Goal: Task Accomplishment & Management: Use online tool/utility

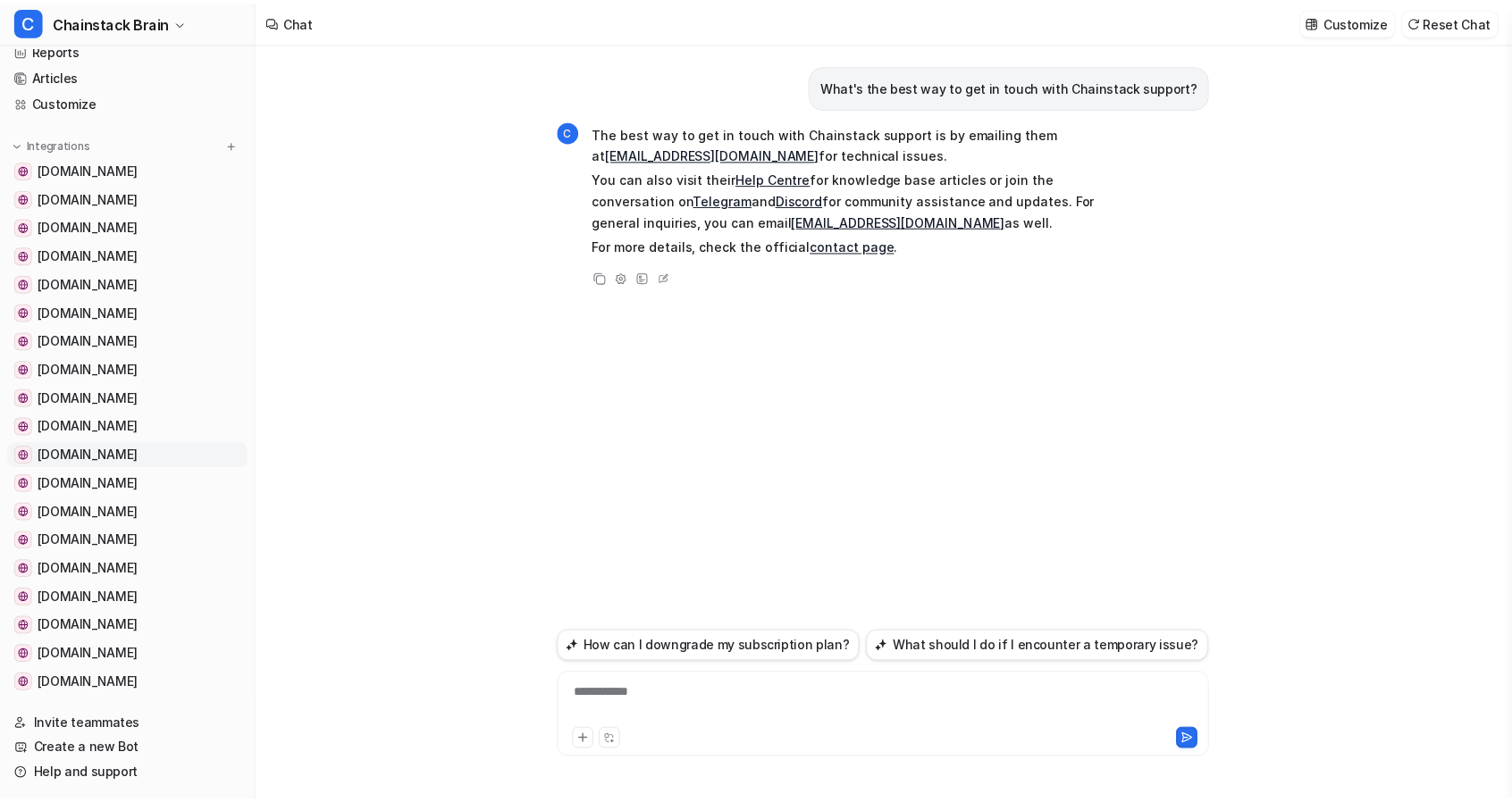
scroll to position [238, 0]
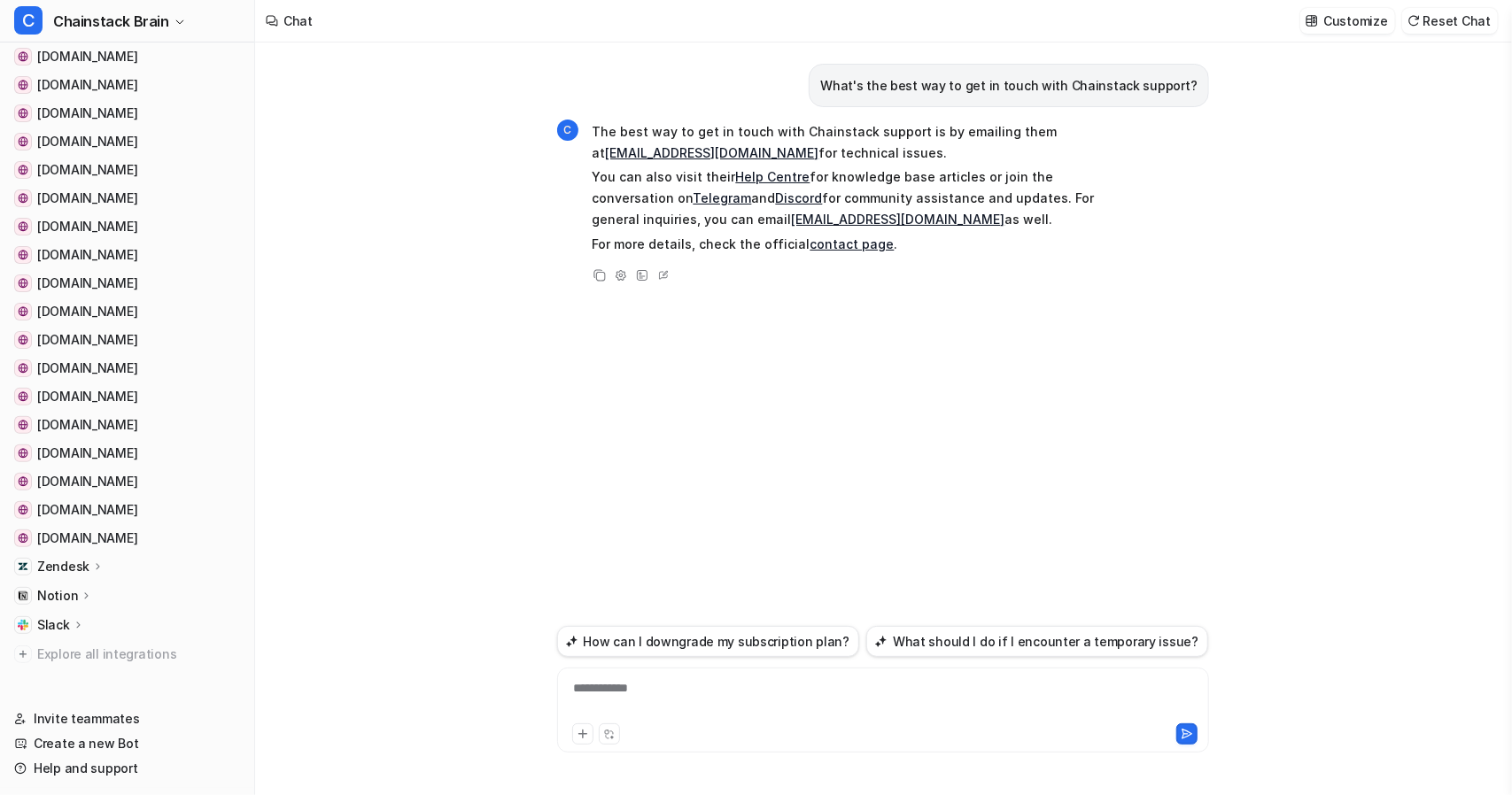
click at [80, 573] on p "Zendesk" at bounding box center [64, 567] width 52 height 17
click at [55, 642] on p "AI Agent" at bounding box center [77, 643] width 52 height 17
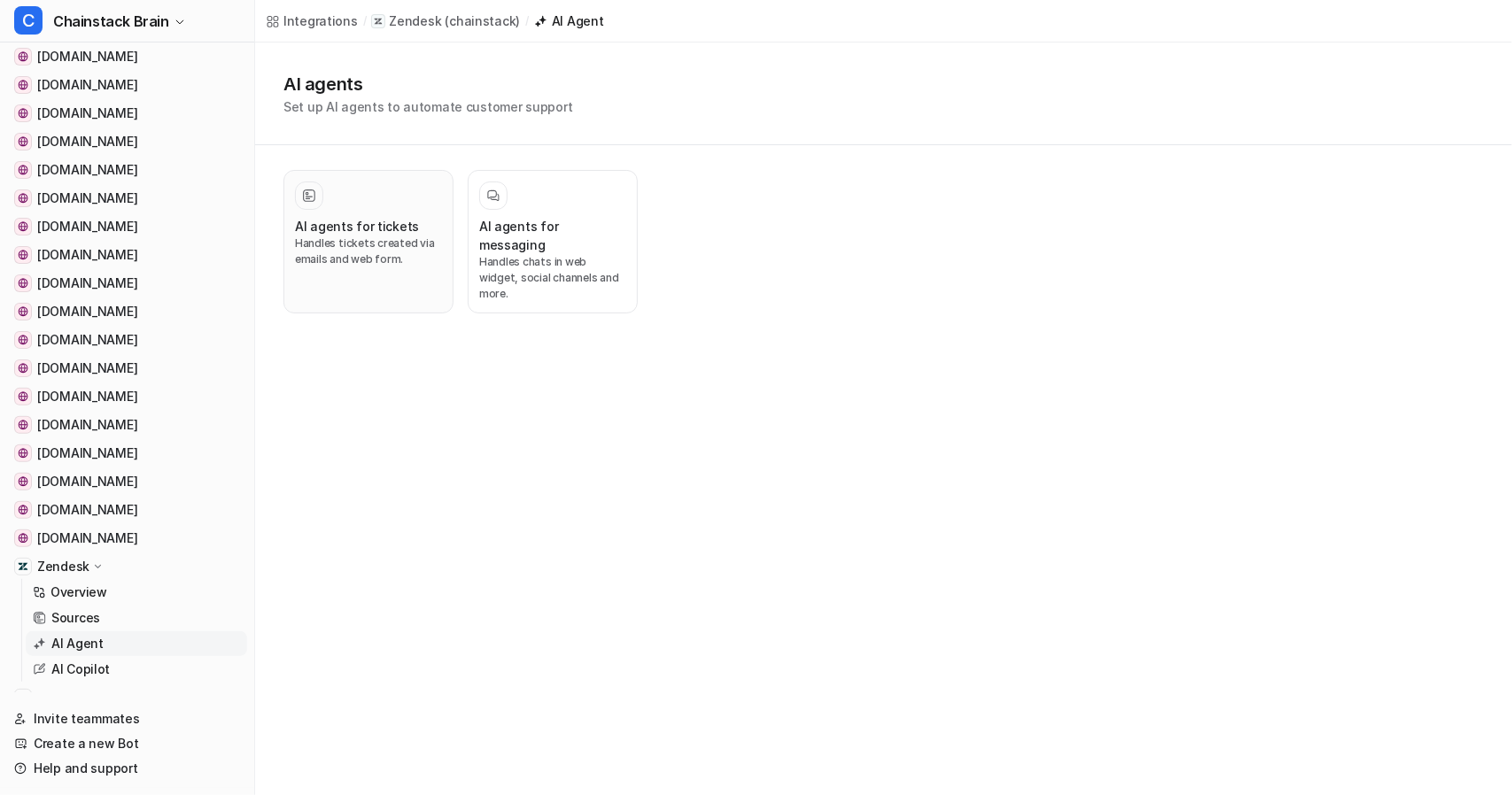
click at [357, 229] on h3 "AI agents for tickets" at bounding box center [357, 226] width 124 height 18
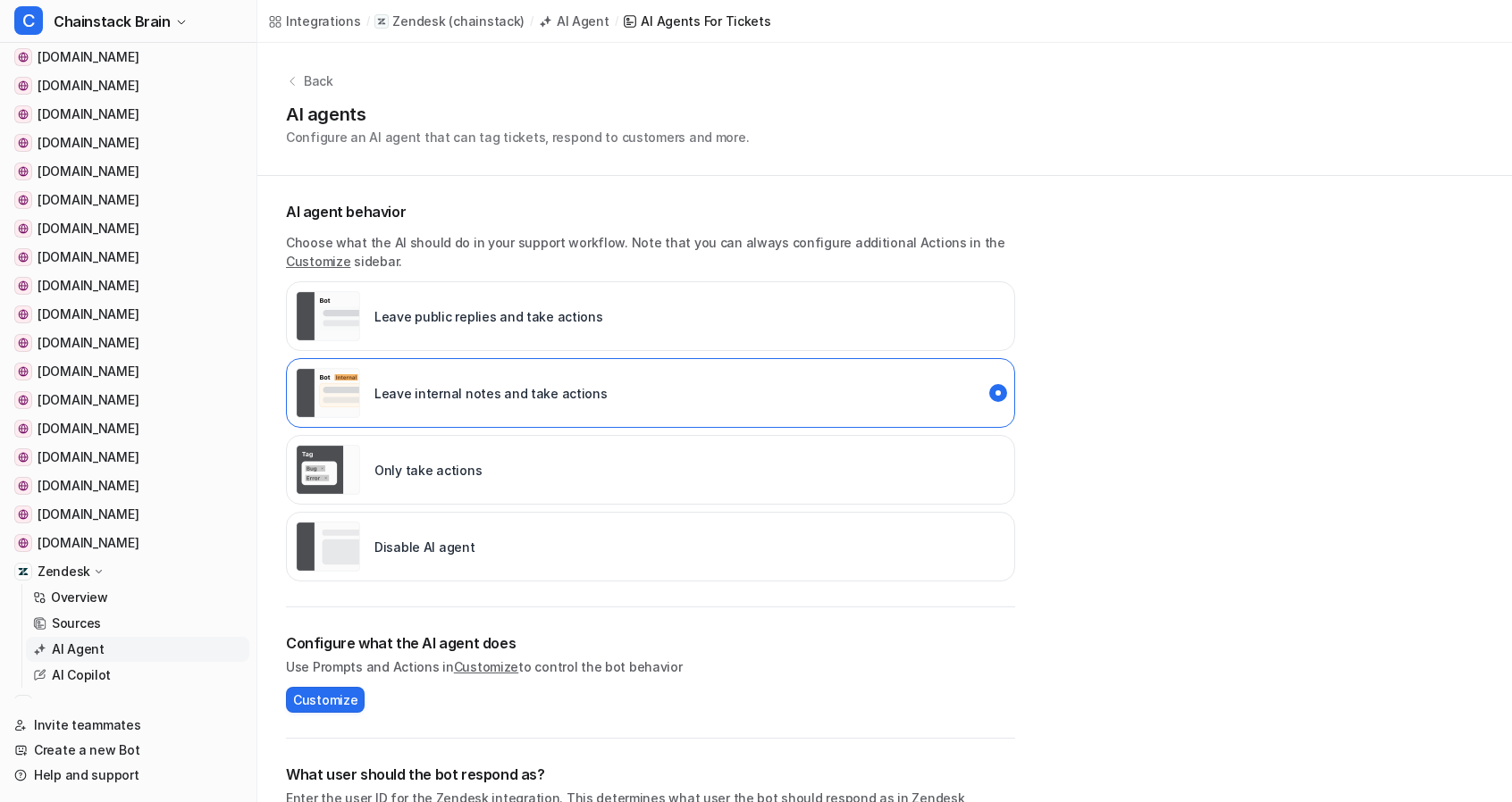
scroll to position [264, 0]
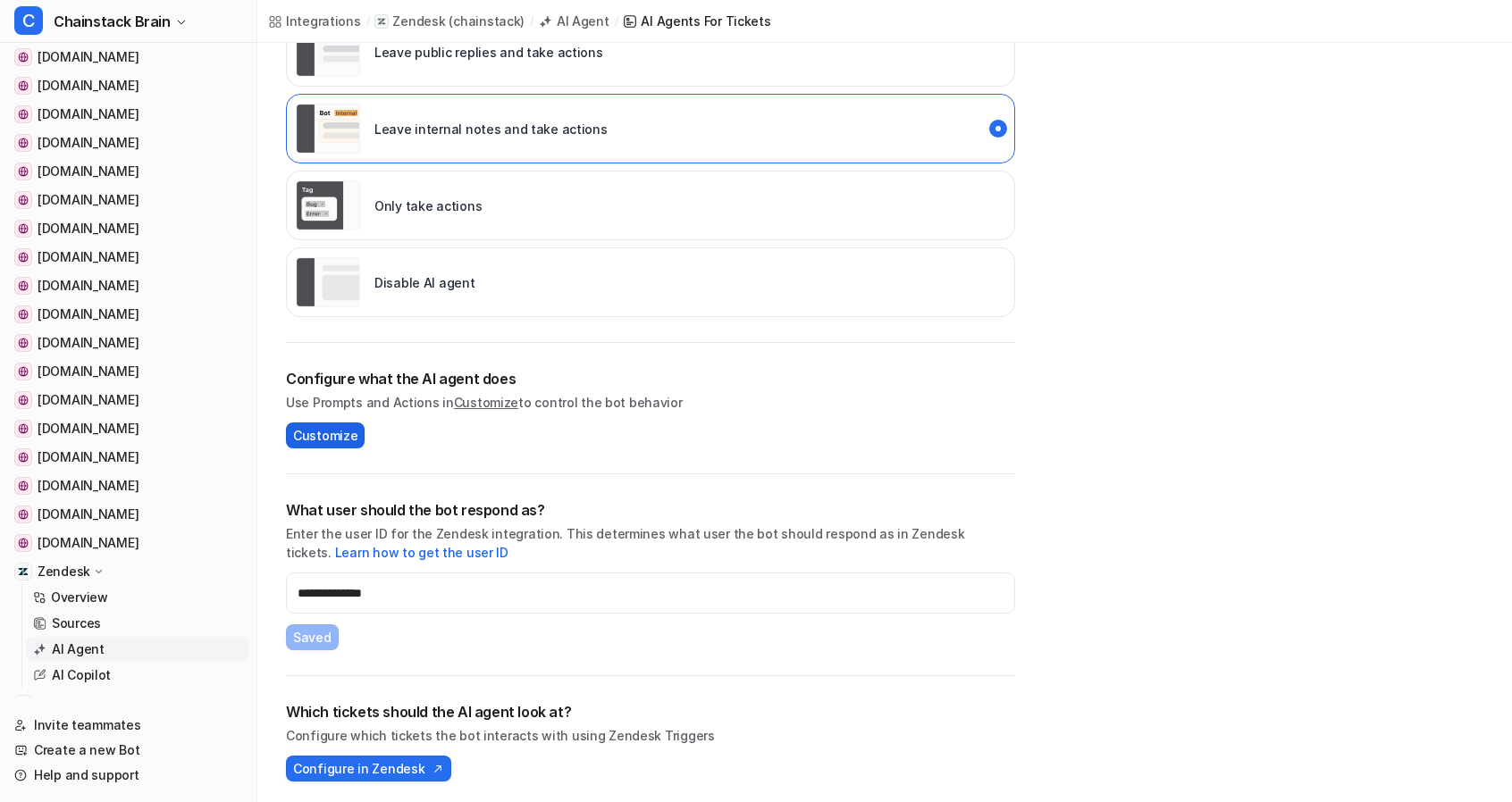
click at [322, 428] on span "Customize" at bounding box center [326, 435] width 64 height 19
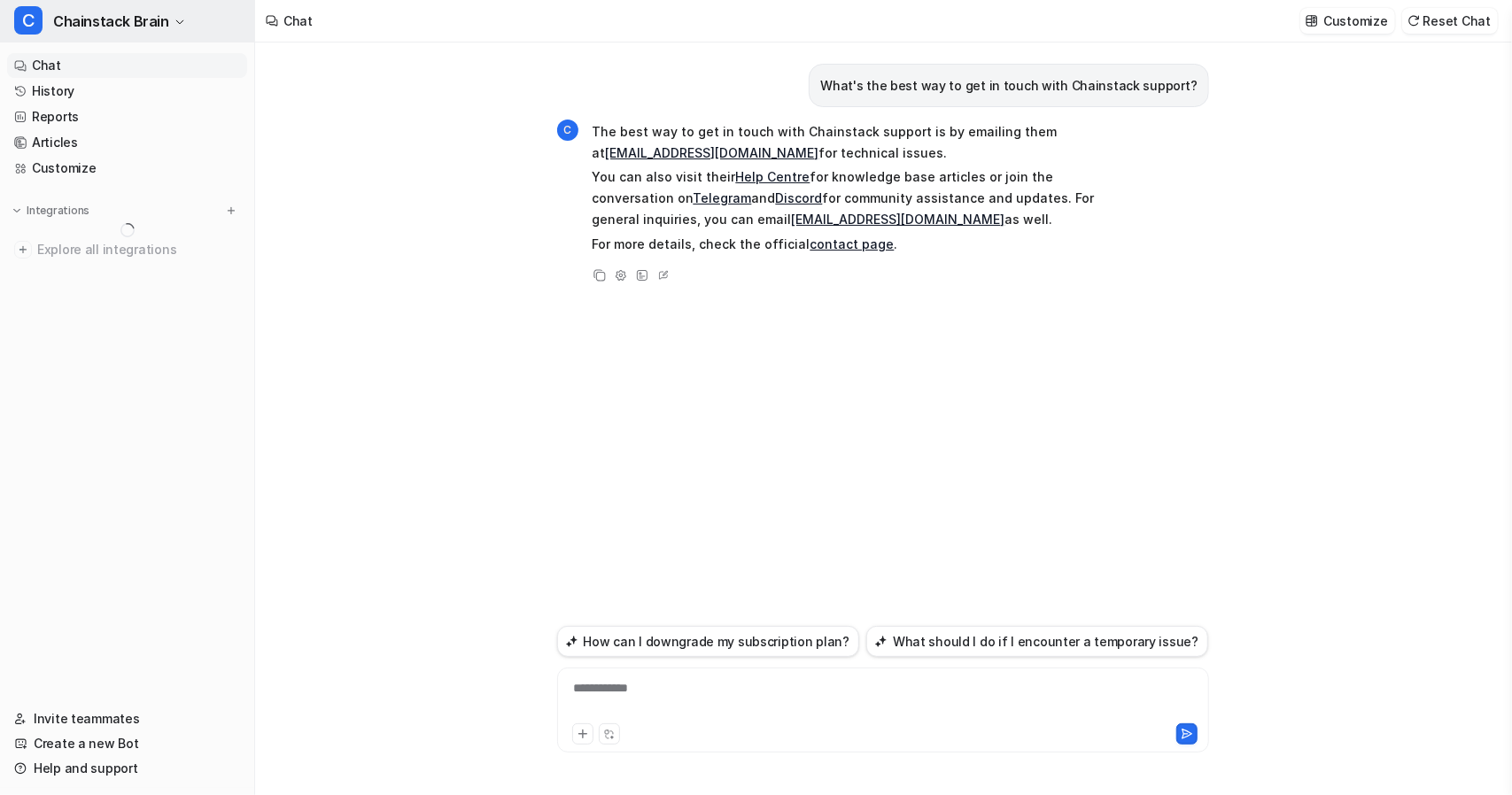
click at [175, 22] on icon "button" at bounding box center [180, 21] width 11 height 11
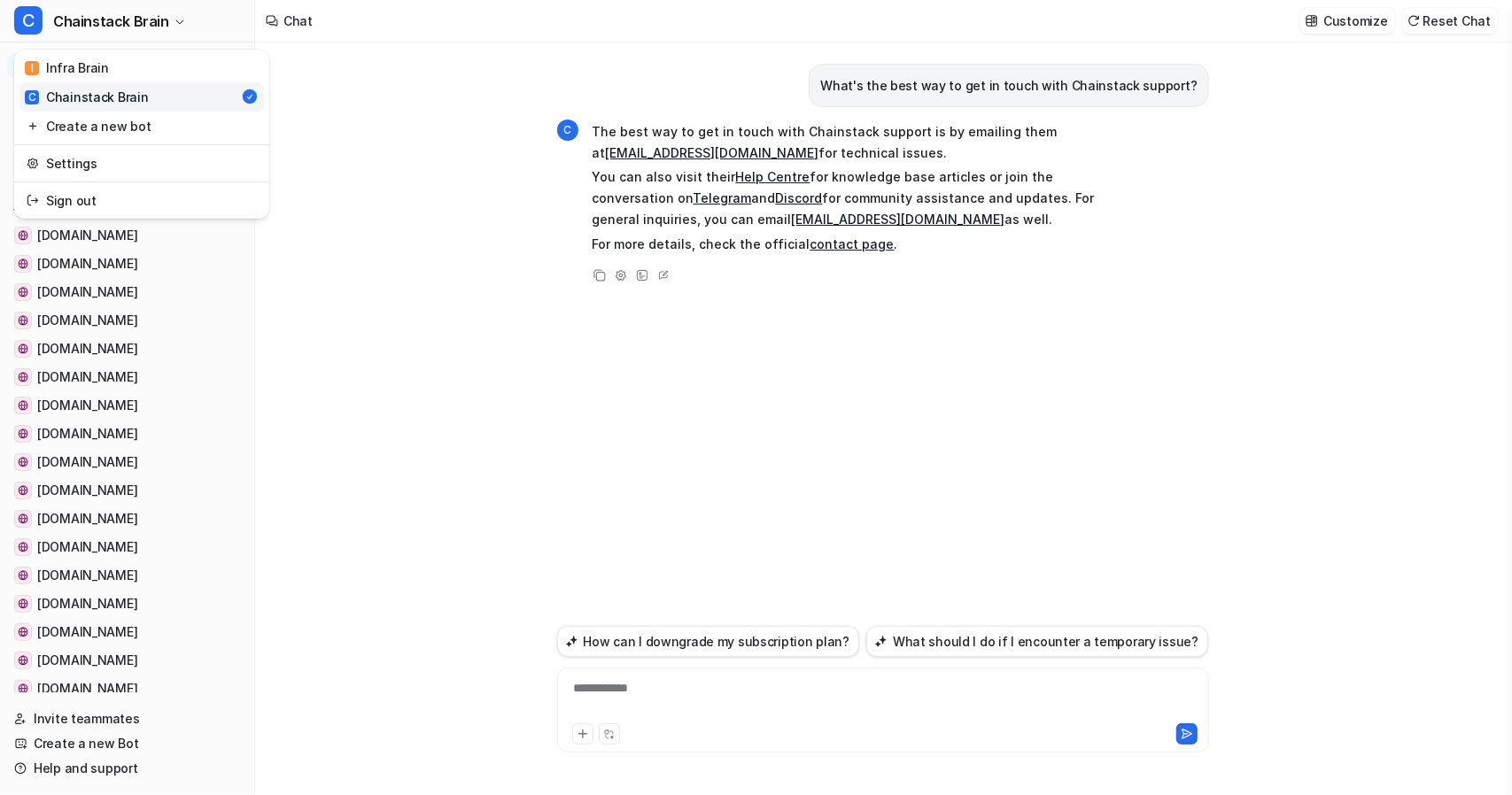
click at [335, 220] on div "C Chainstack Brain I Infra Brain C Chainstack Brain Create a new bot Settings S…" at bounding box center [756, 397] width 1512 height 795
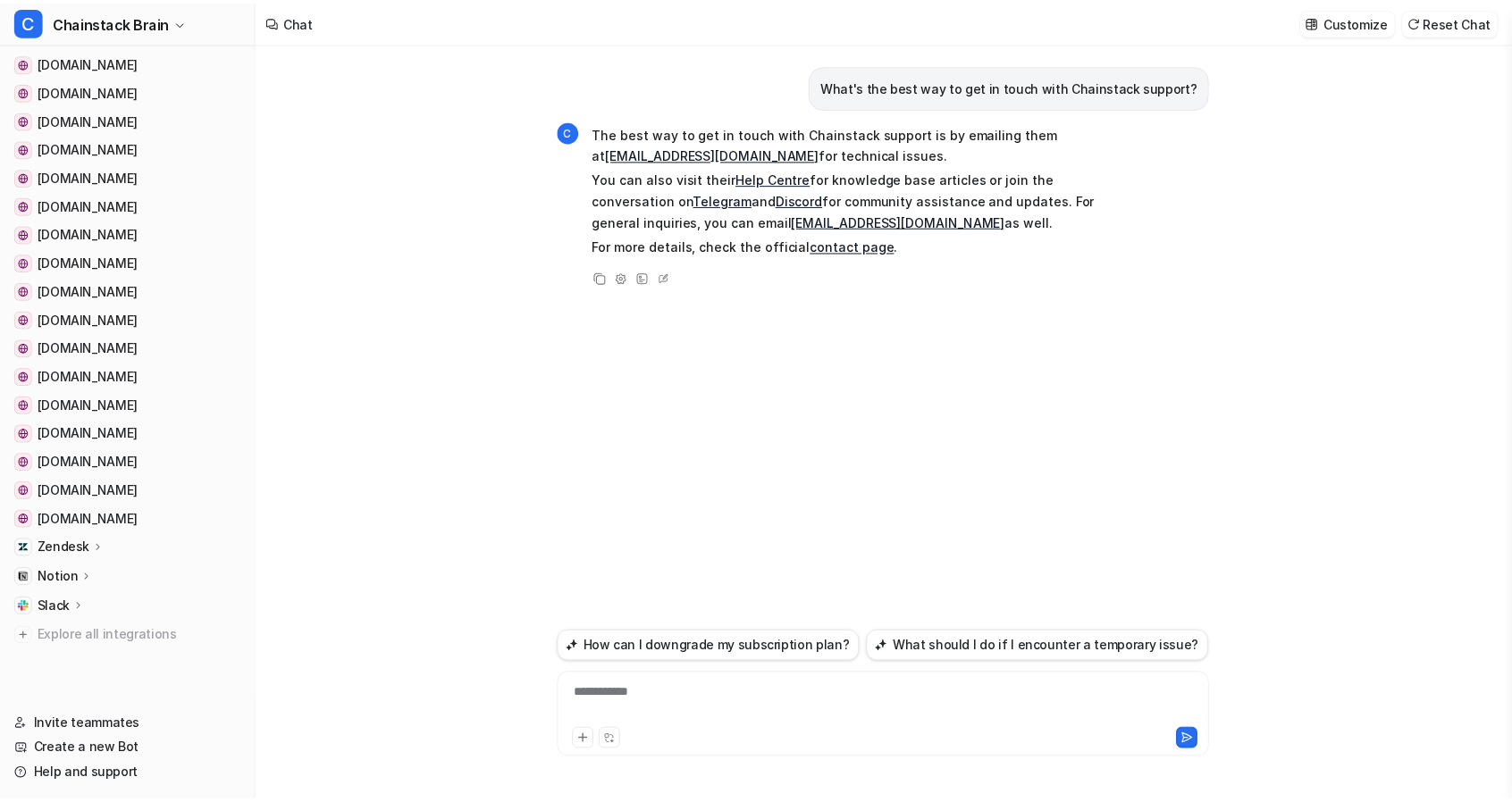
scroll to position [262, 0]
click at [93, 548] on icon at bounding box center [98, 548] width 13 height 14
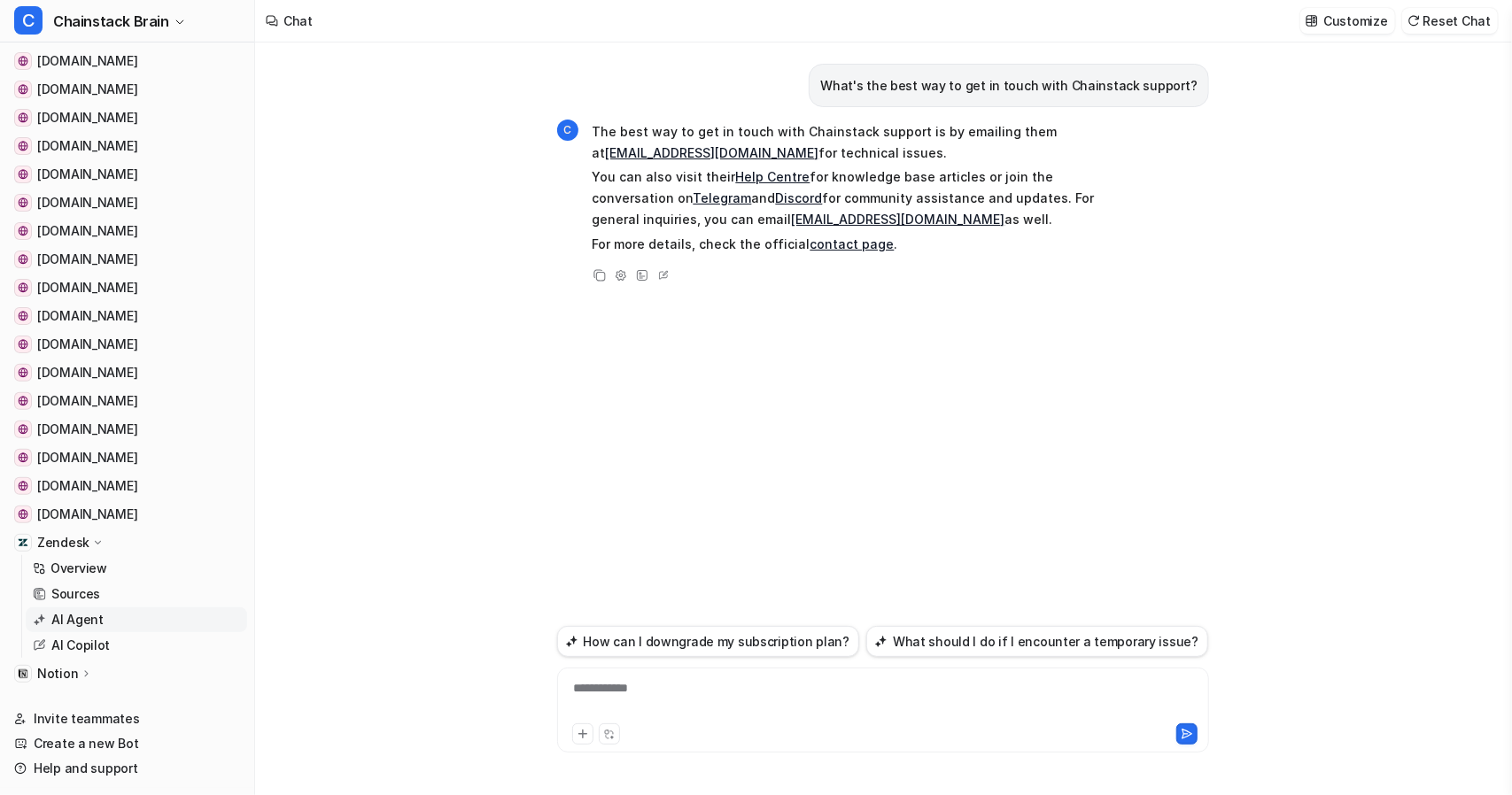
click at [59, 619] on p "AI Agent" at bounding box center [77, 620] width 52 height 17
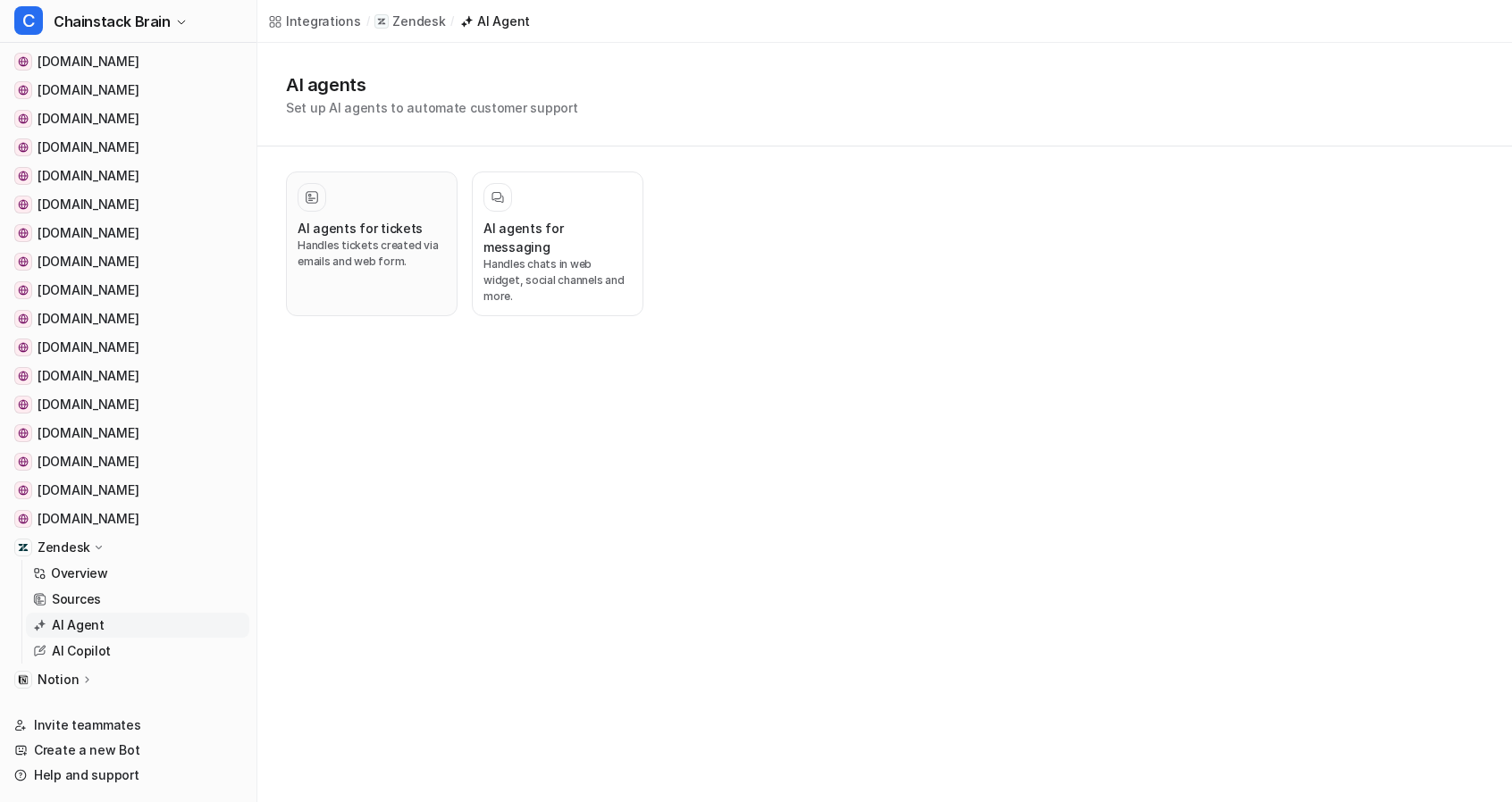
click at [352, 216] on div "AI agents for tickets Handles tickets created via emails and web form." at bounding box center [371, 244] width 148 height 122
